Goal: Task Accomplishment & Management: Complete application form

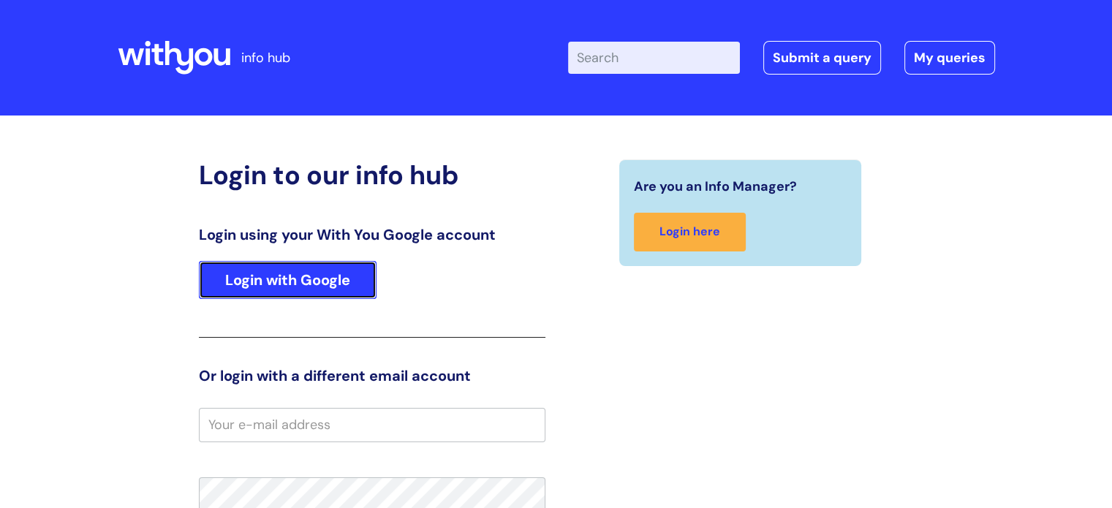
click at [329, 286] on link "Login with Google" at bounding box center [288, 280] width 178 height 38
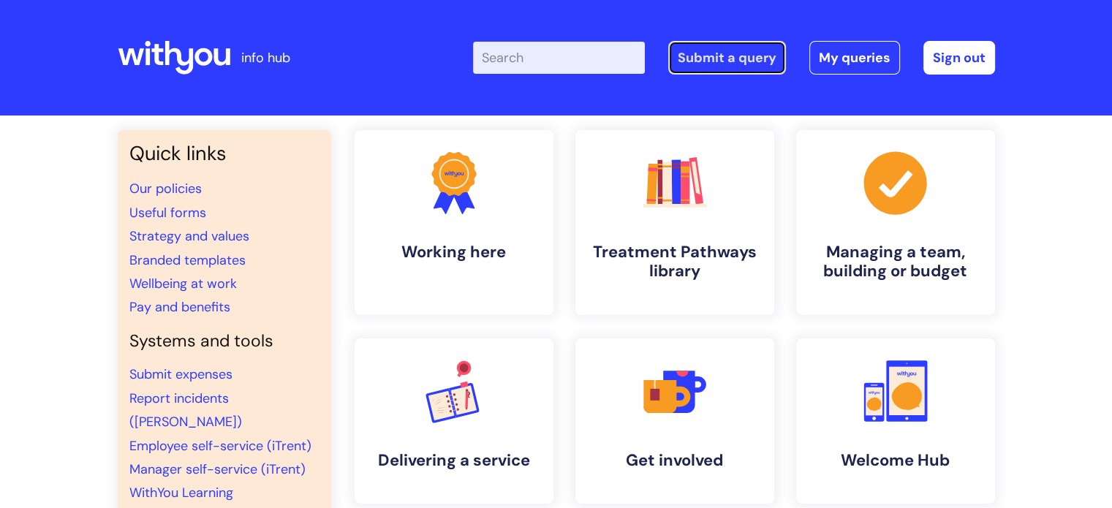
click at [762, 61] on link "Submit a query" at bounding box center [727, 58] width 118 height 34
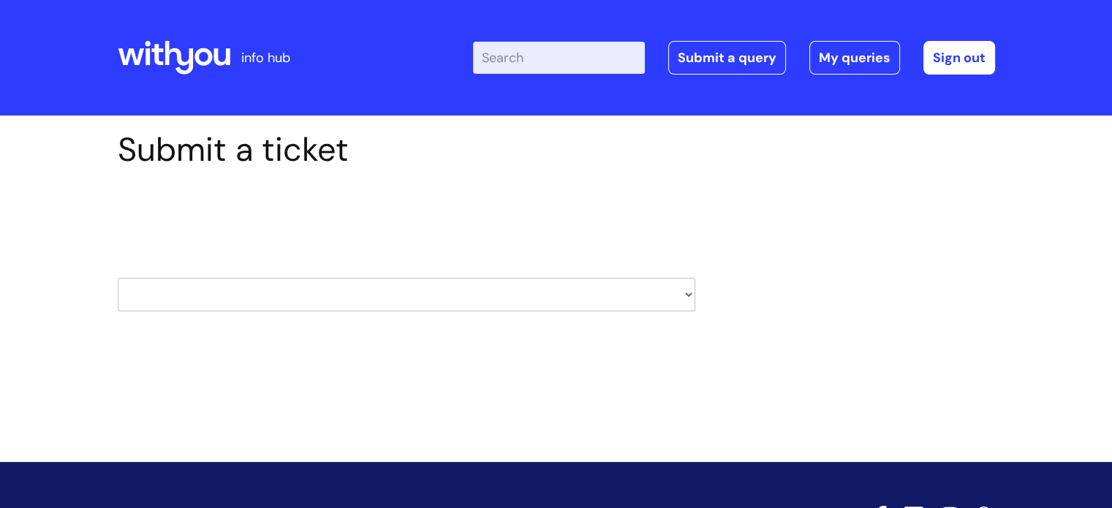
click at [673, 292] on select "HR / People IT and Support Clinical Drug Alerts Finance Accounts Data Support T…" at bounding box center [407, 295] width 578 height 34
select select "learning_and_development"
click at [118, 278] on select "HR / People IT and Support Clinical Drug Alerts Finance Accounts Data Support T…" at bounding box center [407, 295] width 578 height 34
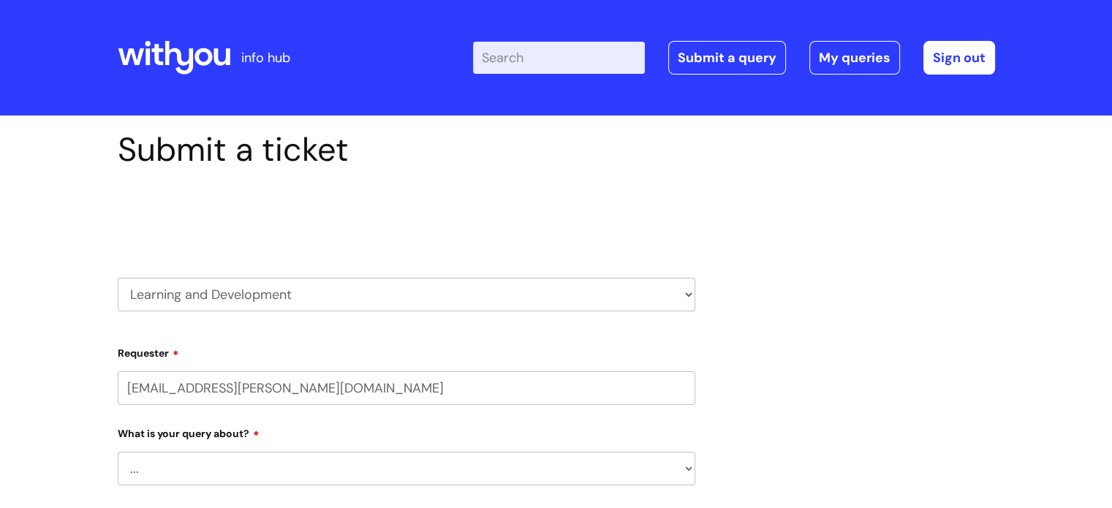
select select "80004286569"
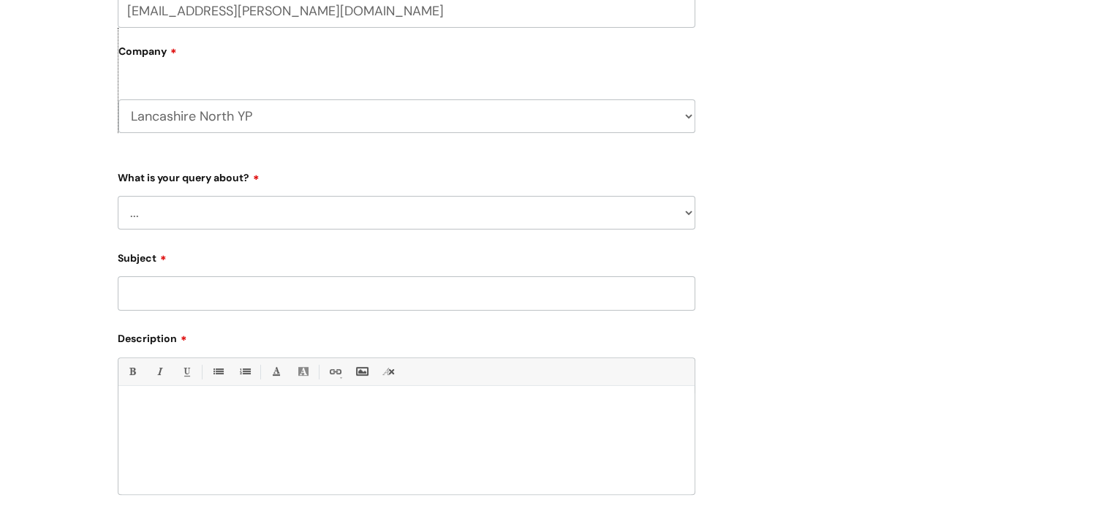
scroll to position [380, 0]
click at [654, 208] on select "... Question about a training course or session booking Ask about apprenticeshi…" at bounding box center [407, 210] width 578 height 34
select select "Can’t log in or access learning"
click at [118, 193] on select "... Question about a training course or session booking Ask about apprenticeshi…" at bounding box center [407, 210] width 578 height 34
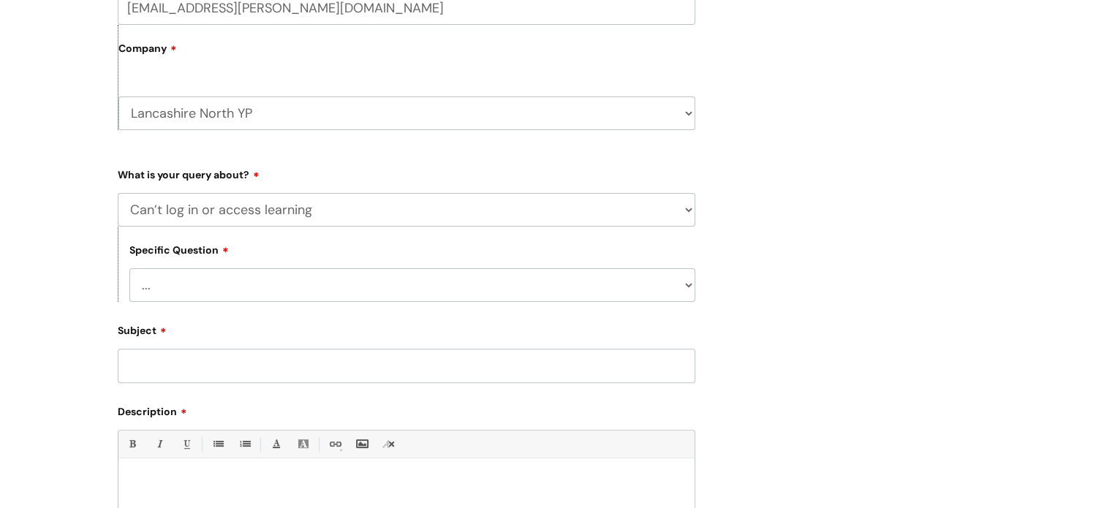
click at [353, 301] on select "... Issue accessing WithYou Learning Issue accessing an internal course Issue a…" at bounding box center [412, 285] width 566 height 34
select select "Issue accessing WithYou Learning"
click at [129, 269] on select "... Issue accessing WithYou Learning Issue accessing an internal course Issue a…" at bounding box center [412, 285] width 566 height 34
click at [301, 373] on input "Subject" at bounding box center [407, 366] width 578 height 34
type input "with you learning"
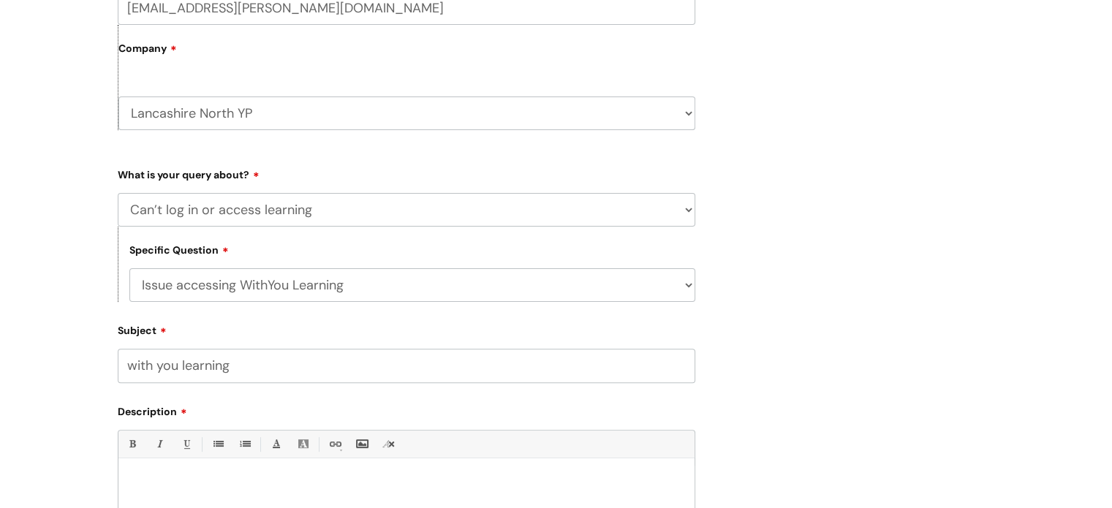
click at [300, 472] on div at bounding box center [406, 516] width 576 height 101
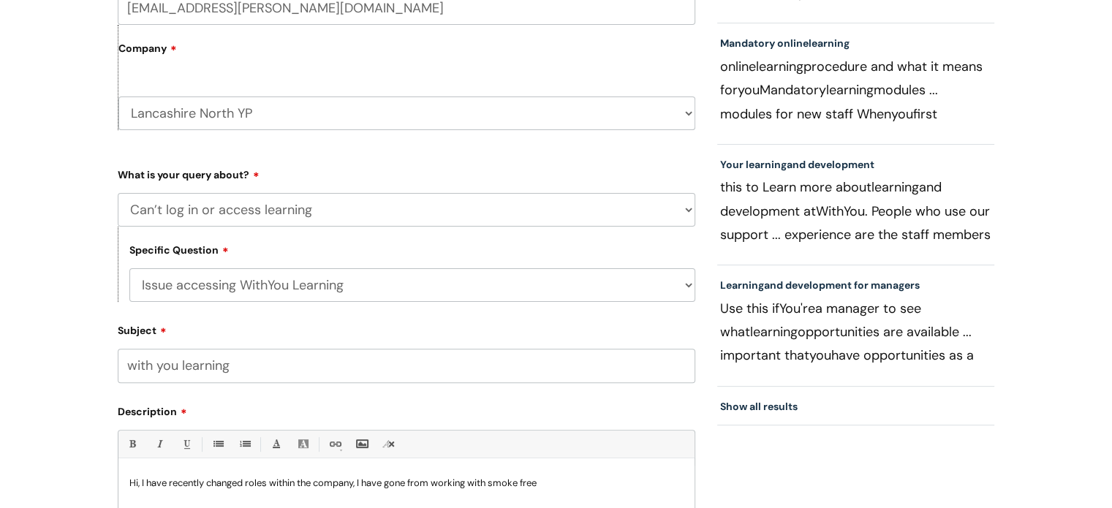
click at [722, 442] on div "Submit a ticket Select issue type HR / People IT and Support Clinical Drug Aler…" at bounding box center [556, 228] width 899 height 956
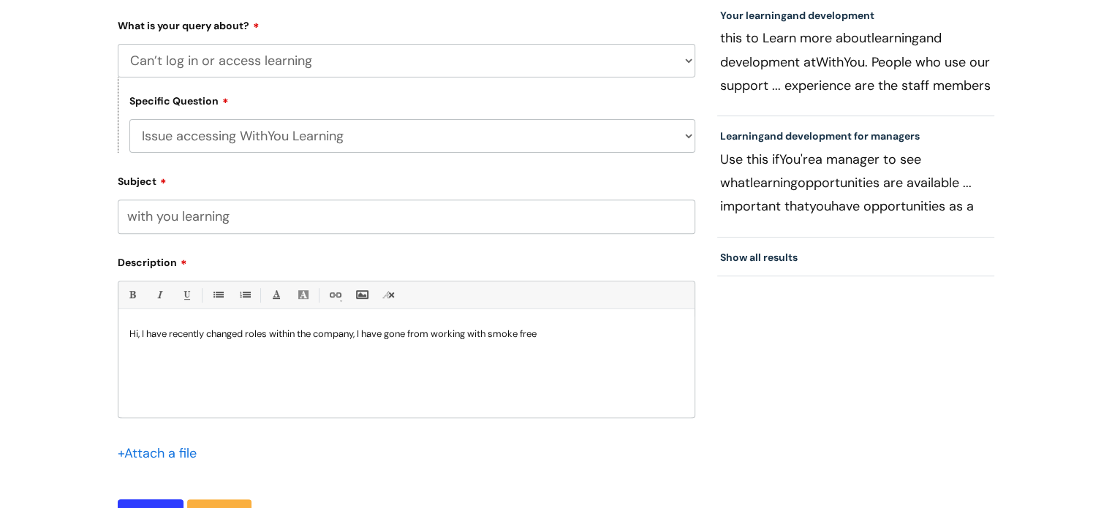
scroll to position [556, 0]
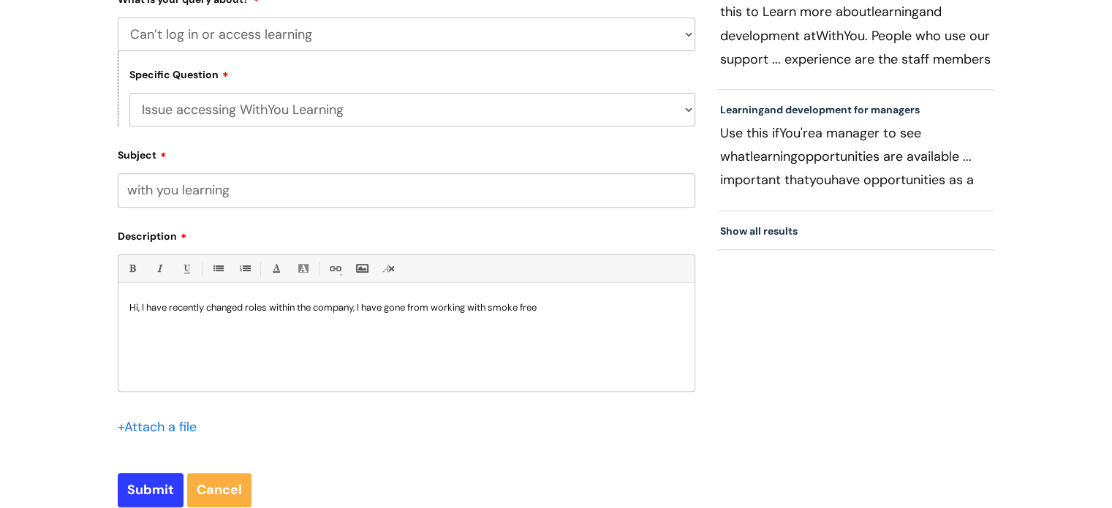
click at [561, 306] on p "Hi, I have recently changed roles within the company, I have gone from working …" at bounding box center [406, 307] width 554 height 13
click at [184, 325] on p "Hi, I have recently changed roles within the company, I have gone from working …" at bounding box center [406, 314] width 554 height 26
click at [205, 322] on p "Hi, I have recently changed roles within the company, I have gone from working …" at bounding box center [406, 314] width 554 height 26
click at [287, 324] on p "Hi, I have recently changed roles within the company, I have gone from working …" at bounding box center [406, 314] width 554 height 26
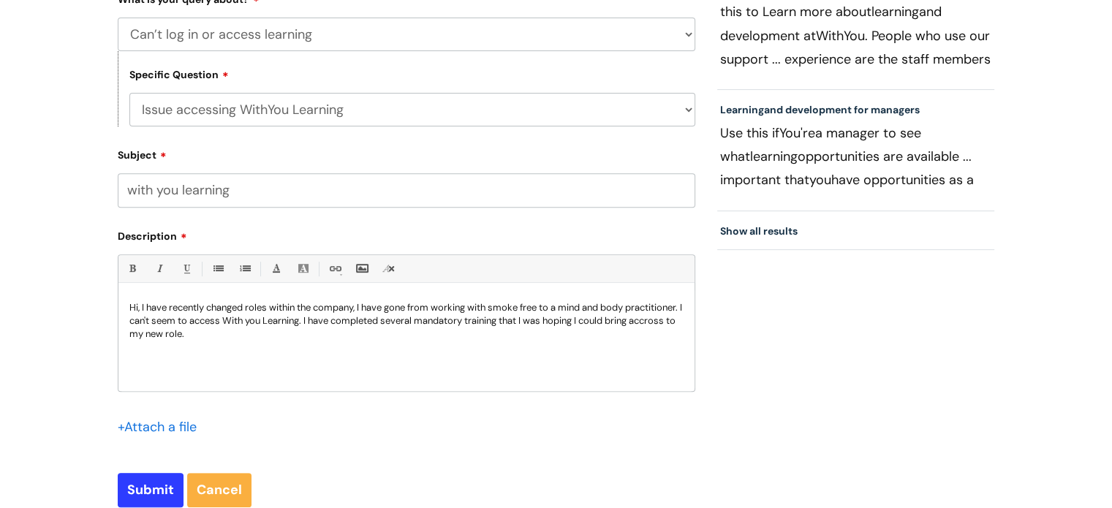
click at [170, 338] on p "Hi, I have recently changed roles within the company, I have gone from working …" at bounding box center [406, 320] width 554 height 39
click at [270, 339] on p "Hi, I have recently changed roles within the company, I have gone from working …" at bounding box center [406, 320] width 554 height 39
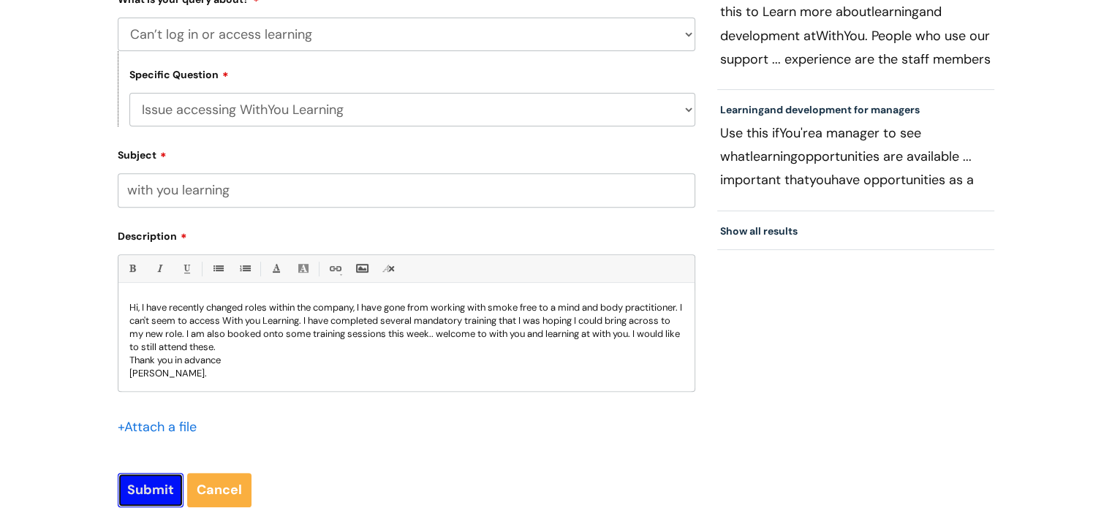
click at [140, 484] on input "Submit" at bounding box center [151, 490] width 66 height 34
type input "Please Wait..."
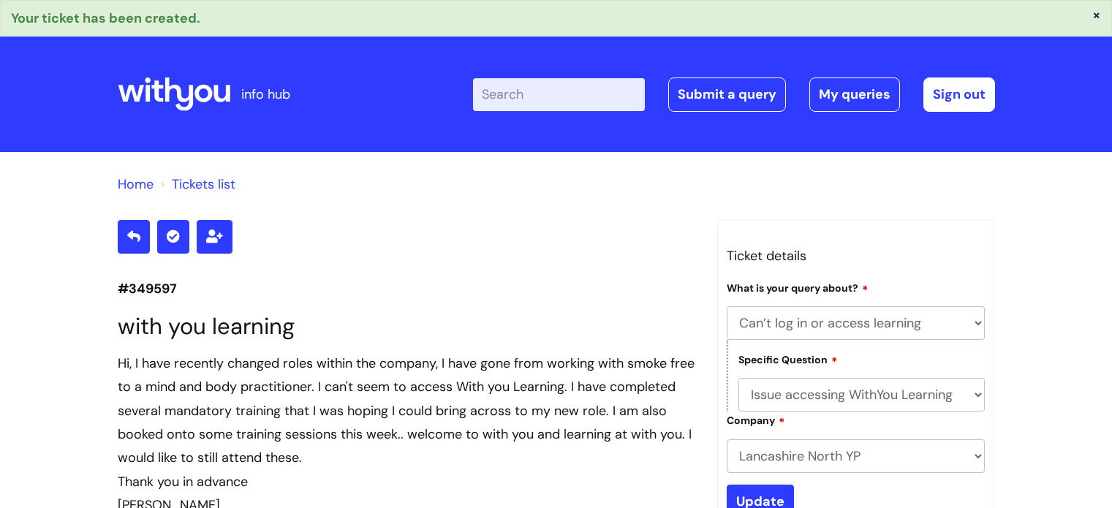
select select "Can’t log in or access learning"
select select "Issue accessing WithYou Learning"
click at [170, 95] on icon at bounding box center [174, 94] width 113 height 35
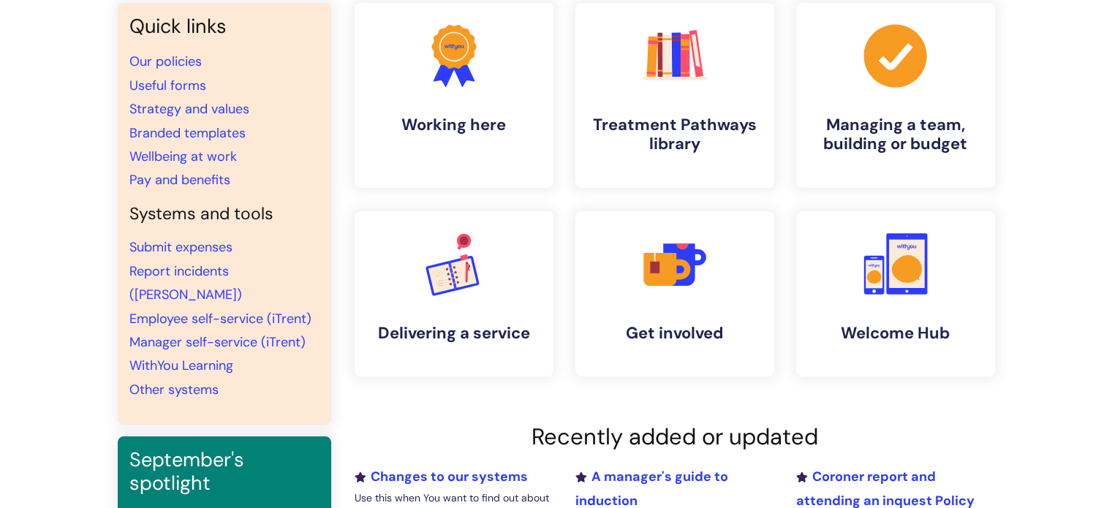
scroll to position [146, 0]
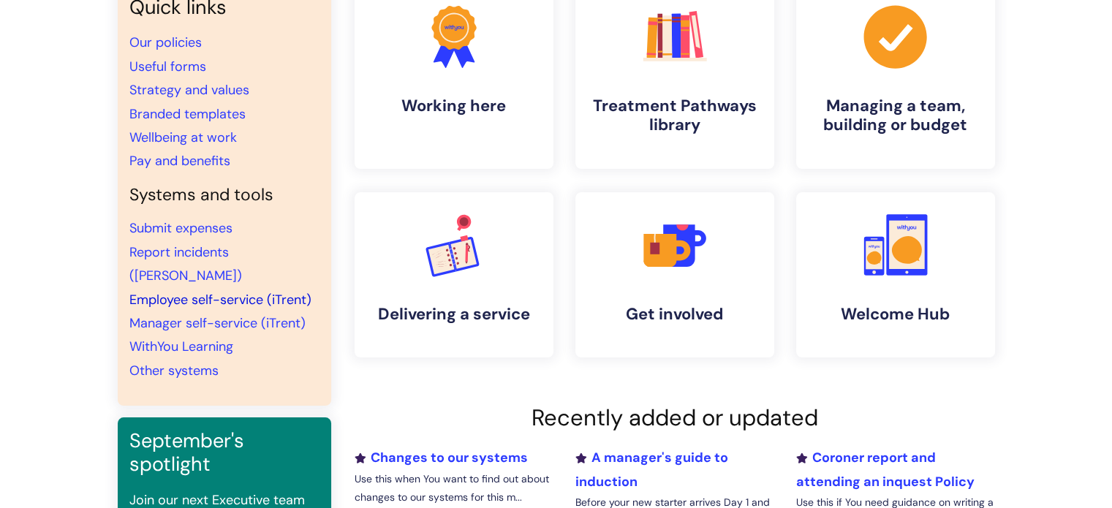
click at [215, 291] on link "Employee self-service (iTrent)" at bounding box center [220, 300] width 182 height 18
